Goal: Use online tool/utility: Utilize a website feature to perform a specific function

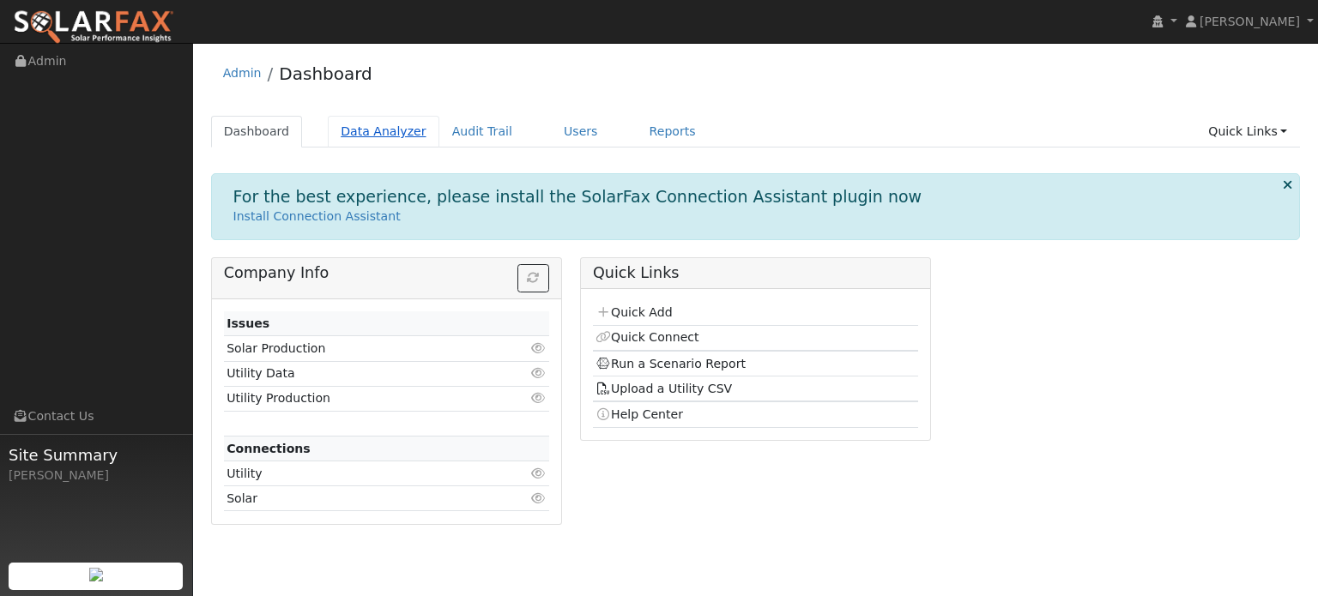
click at [369, 129] on link "Data Analyzer" at bounding box center [384, 132] width 112 height 32
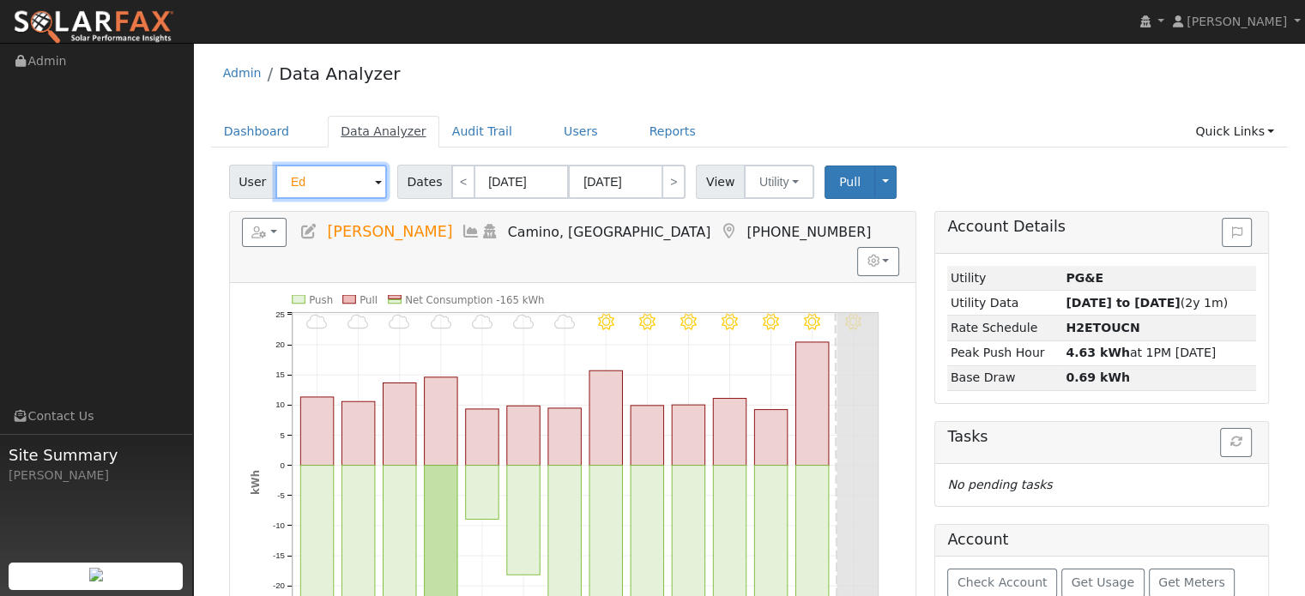
type input "E"
type input "k"
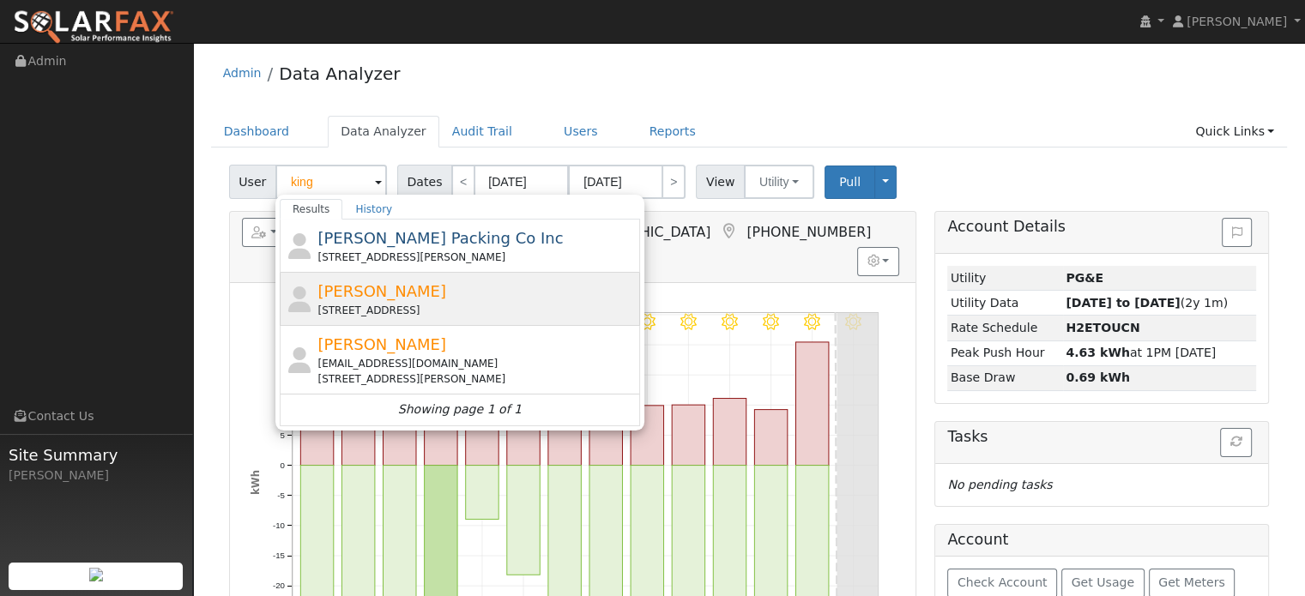
click at [457, 311] on div "[STREET_ADDRESS]" at bounding box center [476, 310] width 318 height 15
type input "[PERSON_NAME]"
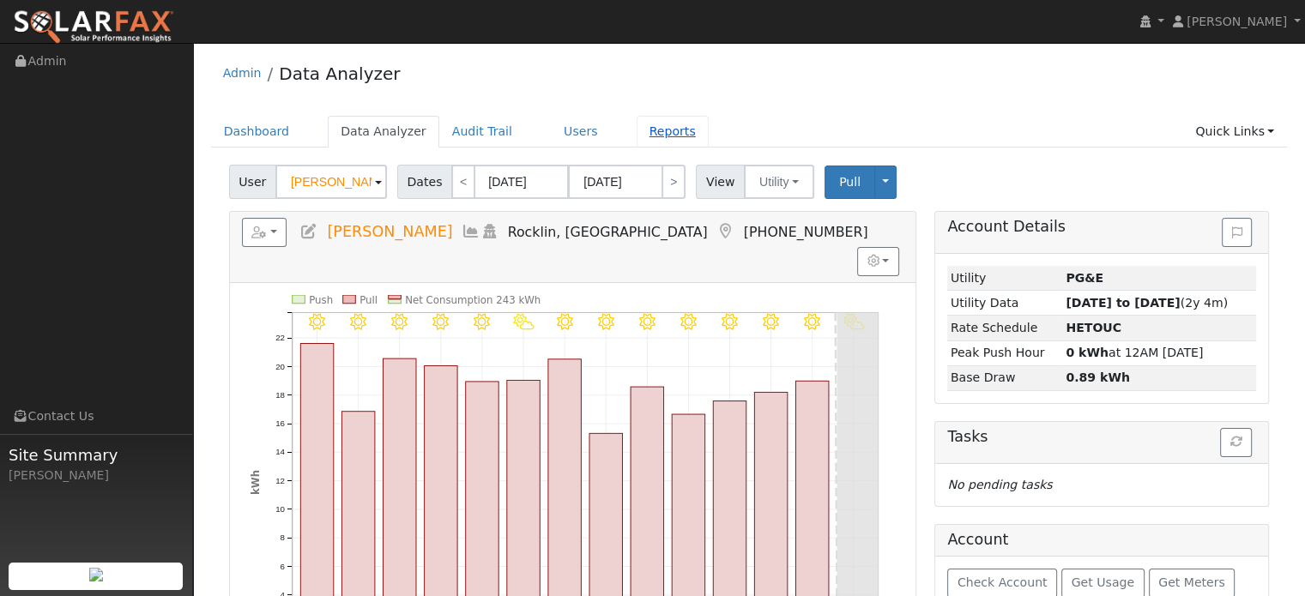
click at [638, 135] on link "Reports" at bounding box center [673, 132] width 72 height 32
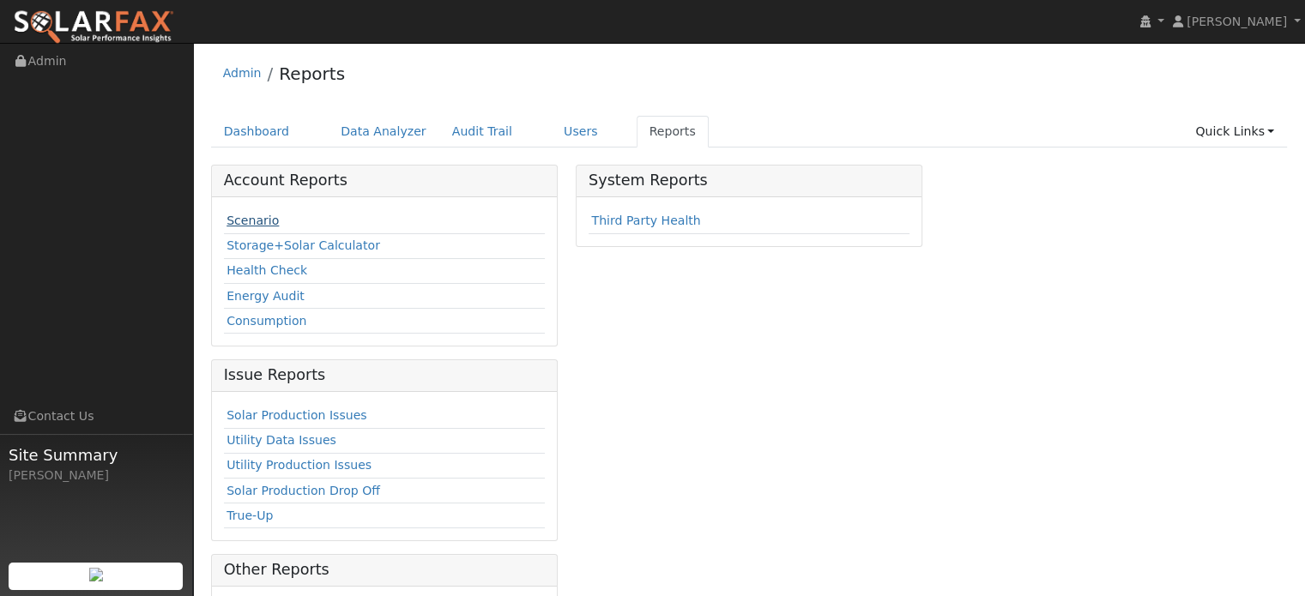
click at [263, 225] on link "Scenario" at bounding box center [253, 221] width 52 height 14
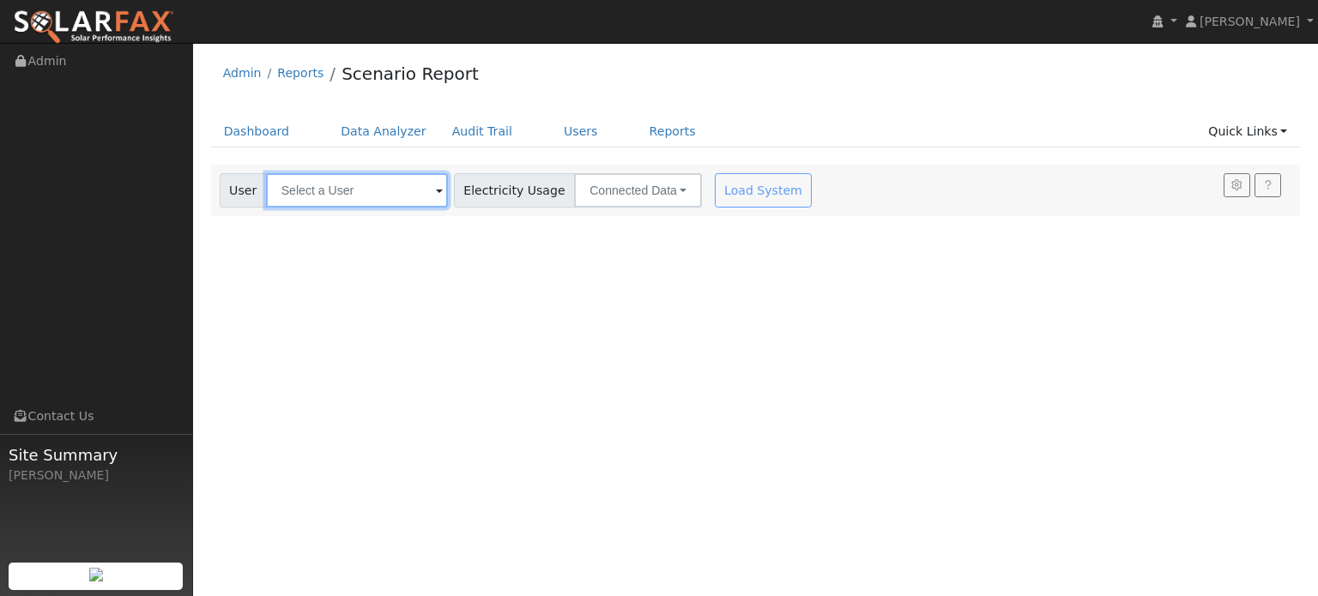
click at [313, 195] on input "text" at bounding box center [357, 190] width 182 height 34
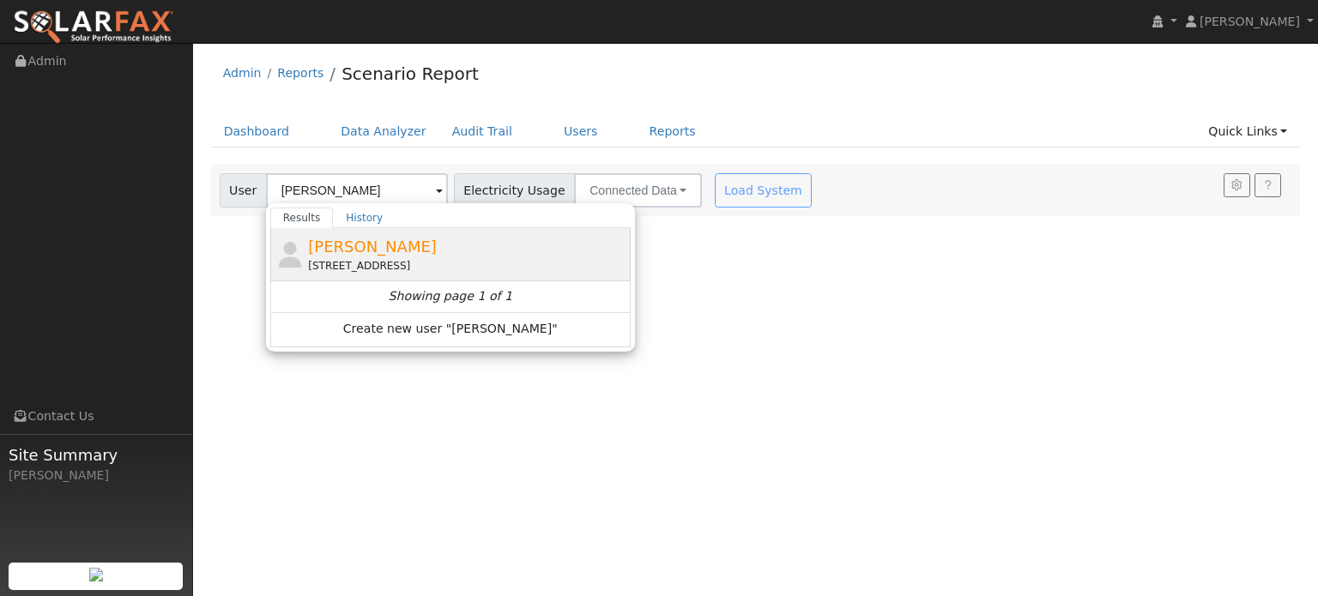
click at [412, 254] on div "[PERSON_NAME] [STREET_ADDRESS][PERSON_NAME]" at bounding box center [467, 254] width 318 height 39
type input "[PERSON_NAME]"
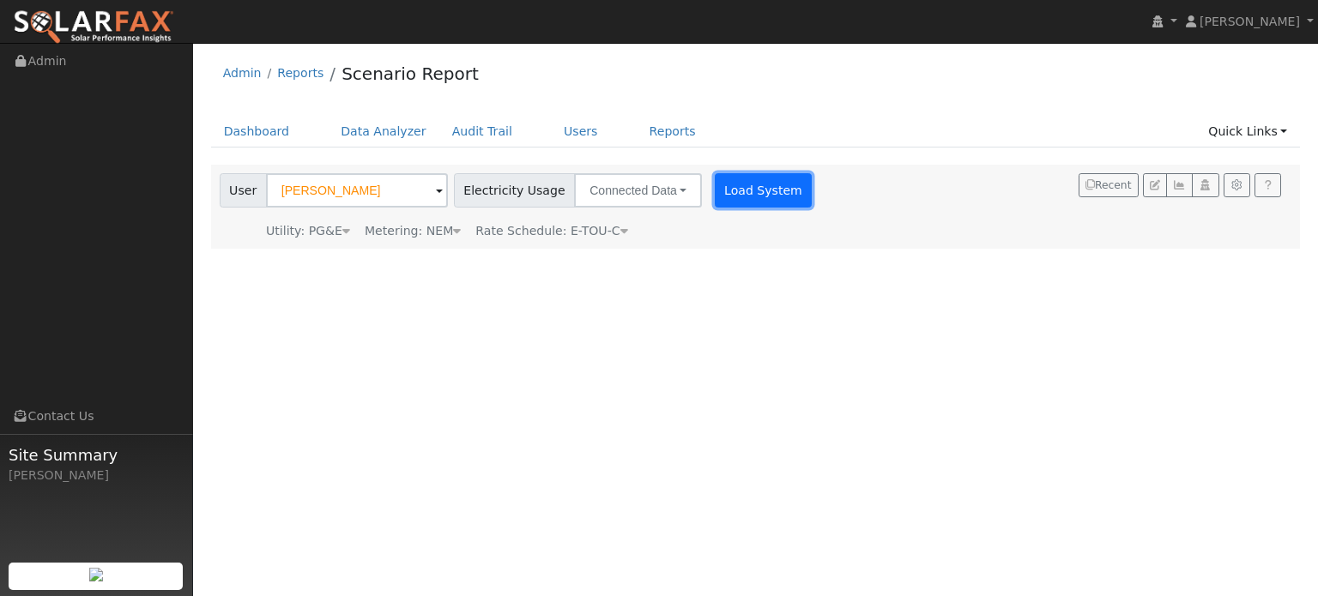
click at [756, 184] on button "Load System" at bounding box center [764, 190] width 98 height 34
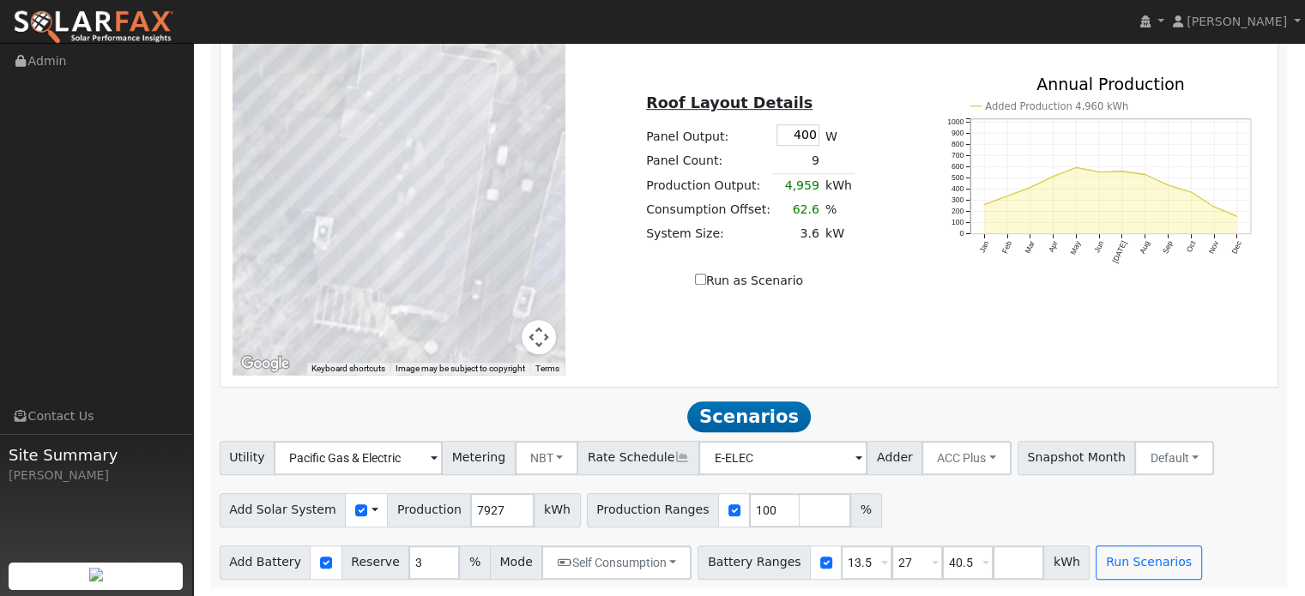
scroll to position [1038, 0]
click at [749, 508] on input "100" at bounding box center [774, 510] width 51 height 34
type input "133"
click at [892, 564] on input "27" at bounding box center [917, 562] width 51 height 34
type input "40.5"
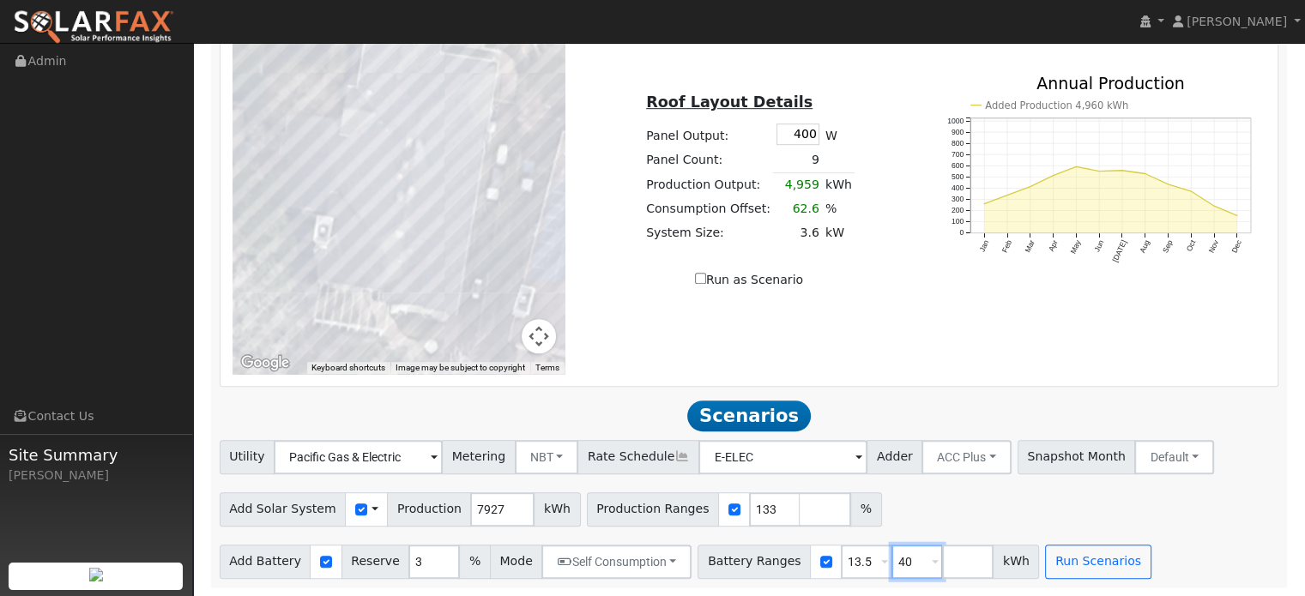
type input "4"
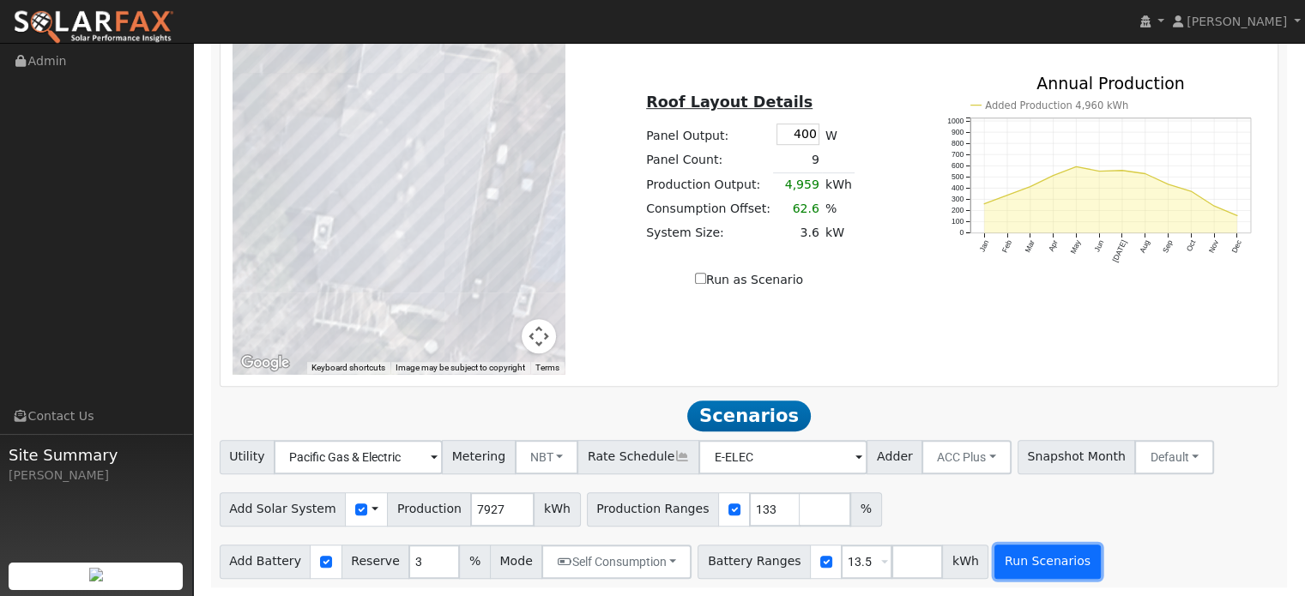
click at [1016, 556] on button "Run Scenarios" at bounding box center [1048, 562] width 106 height 34
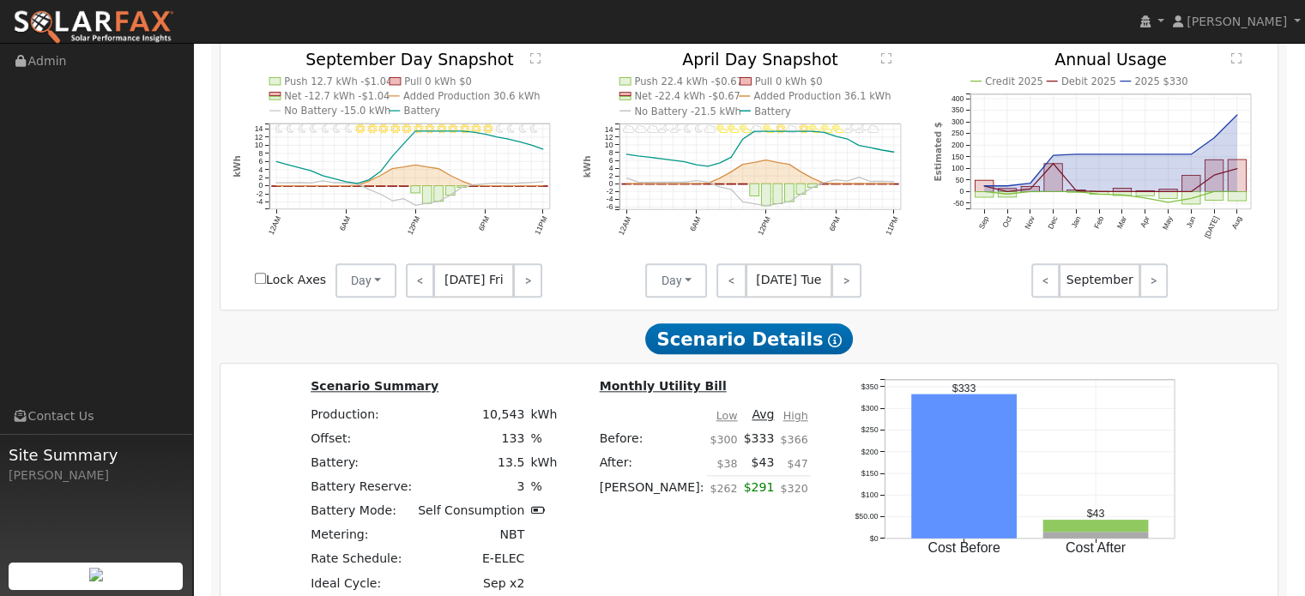
scroll to position [1386, 0]
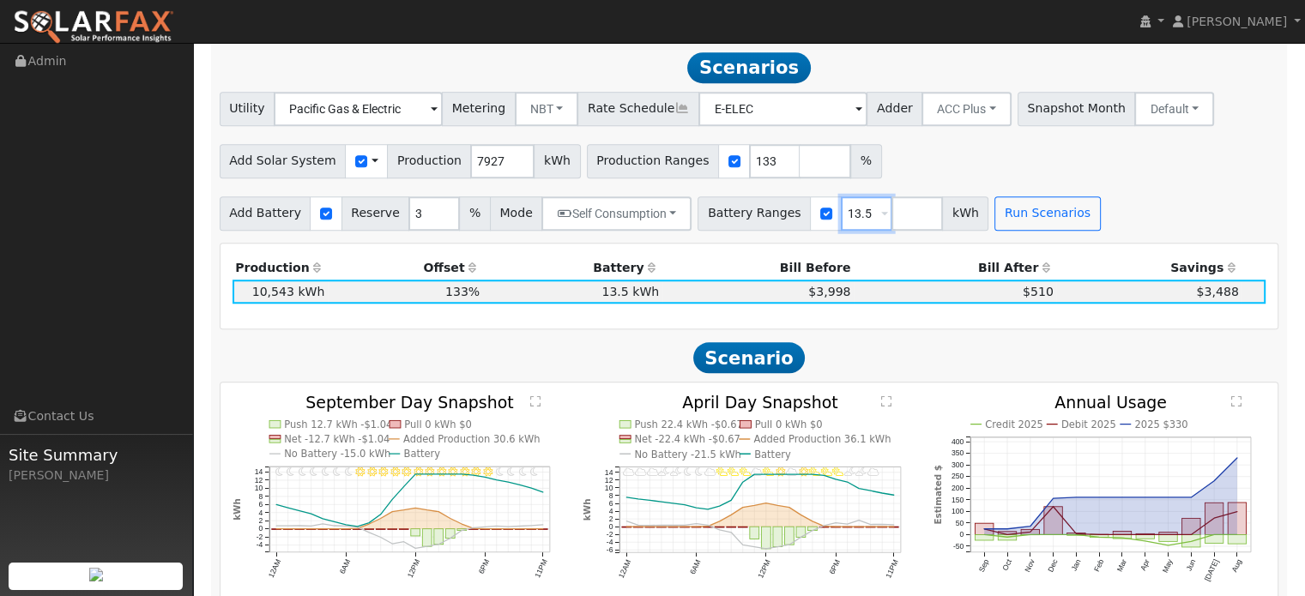
click at [841, 212] on input "13.5" at bounding box center [866, 214] width 51 height 34
type input "1"
type input "0"
click at [942, 219] on span "kWh" at bounding box center [965, 214] width 46 height 34
click at [995, 221] on button "Run Scenarios" at bounding box center [1048, 214] width 106 height 34
